Goal: Task Accomplishment & Management: Complete application form

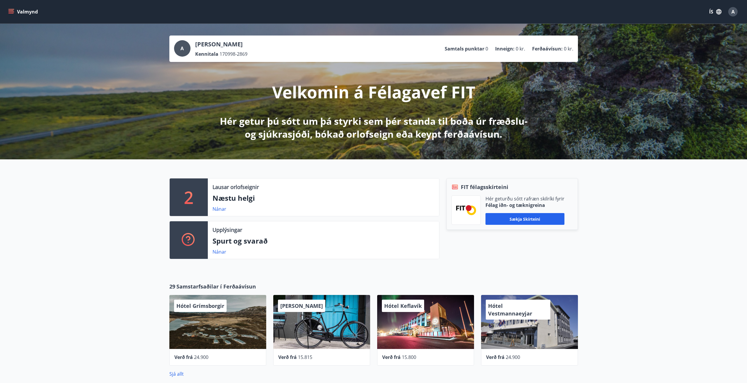
click at [10, 7] on button "Valmynd" at bounding box center [23, 11] width 33 height 11
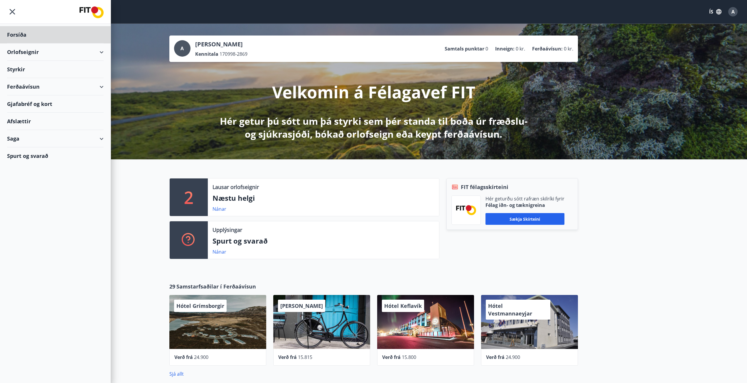
click at [12, 69] on div "Styrkir" at bounding box center [55, 69] width 97 height 17
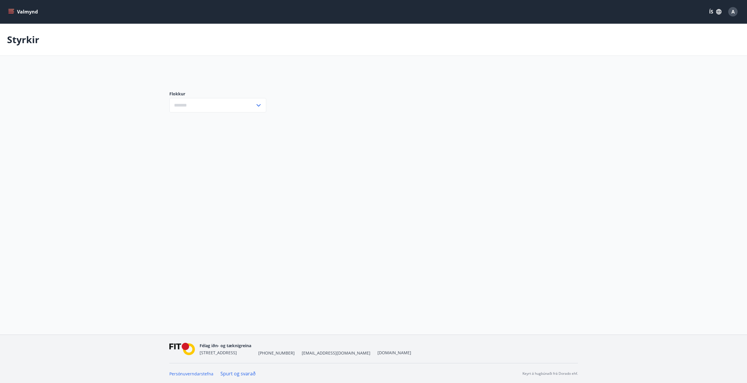
type input "***"
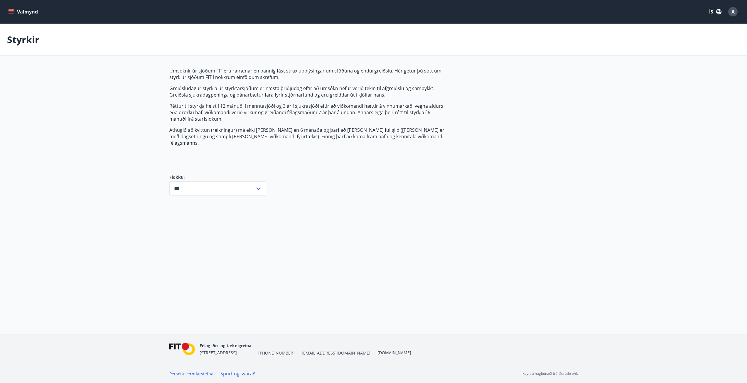
scroll to position [1, 0]
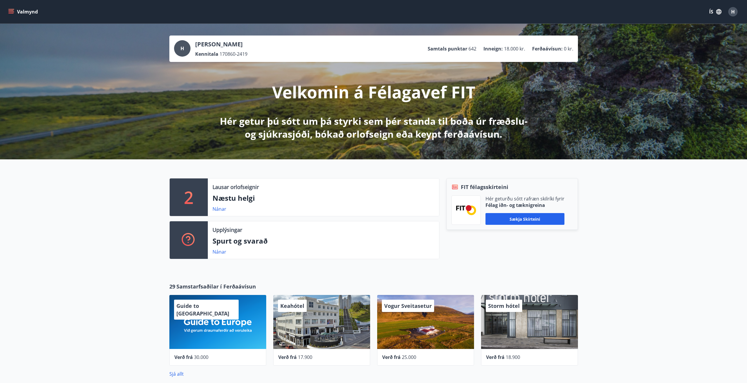
click at [12, 9] on icon "menu" at bounding box center [11, 12] width 6 height 6
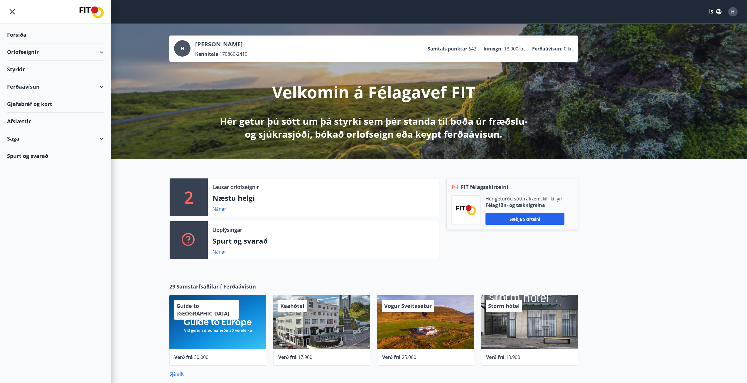
click at [24, 70] on div "Styrkir" at bounding box center [55, 69] width 97 height 17
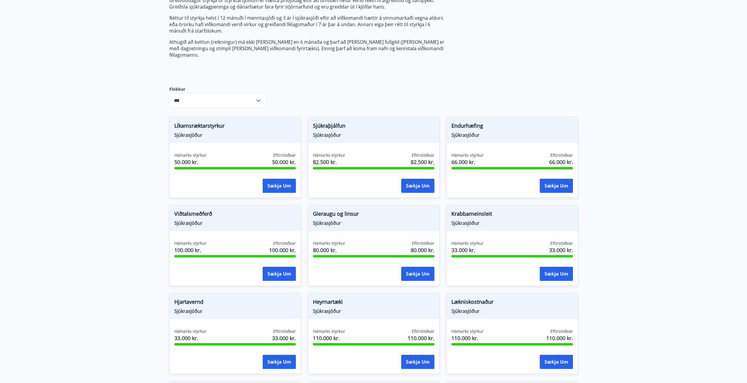
scroll to position [117, 0]
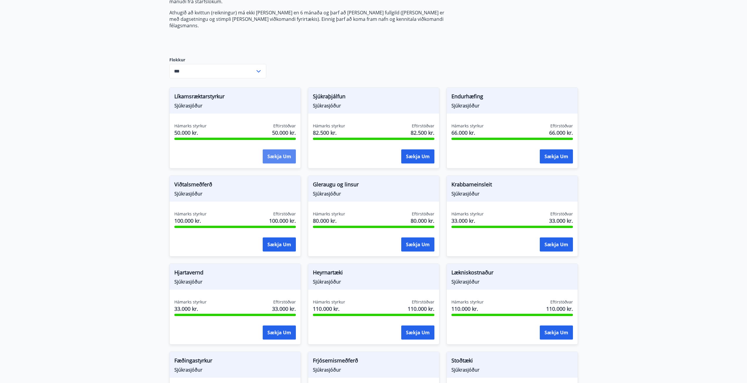
click at [274, 149] on button "Sækja um" at bounding box center [279, 156] width 33 height 14
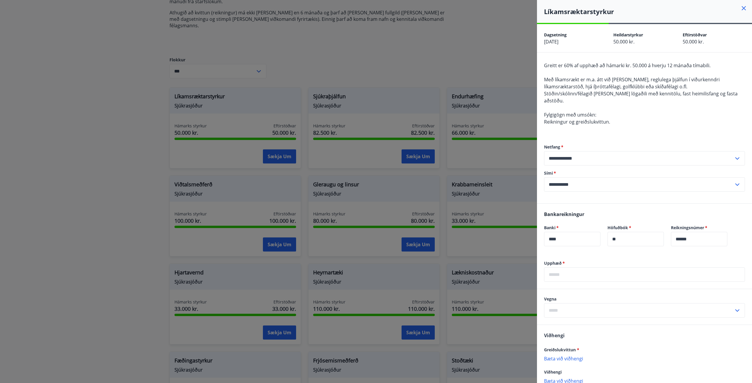
click at [431, 48] on div at bounding box center [376, 191] width 752 height 383
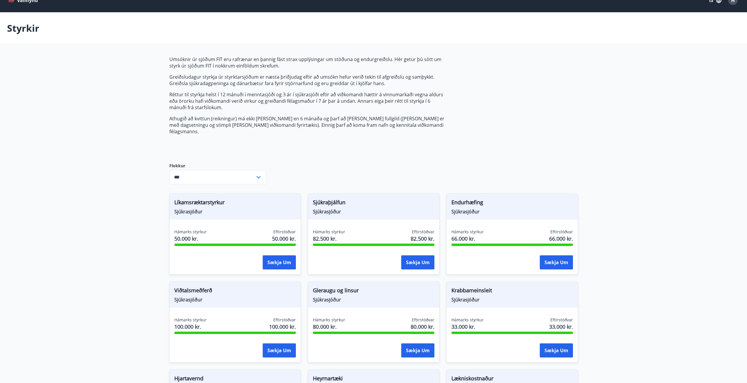
scroll to position [0, 0]
